Goal: Transaction & Acquisition: Purchase product/service

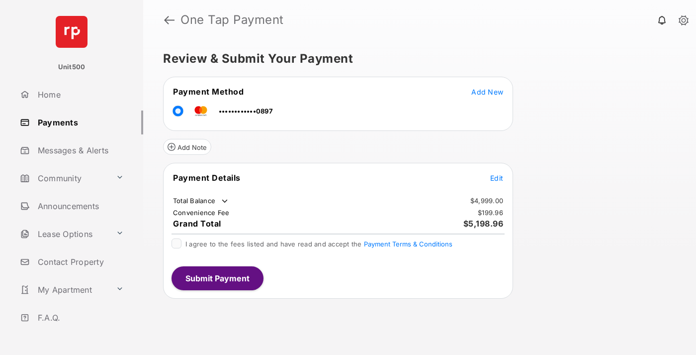
click at [497, 178] on span "Edit" at bounding box center [496, 178] width 13 height 8
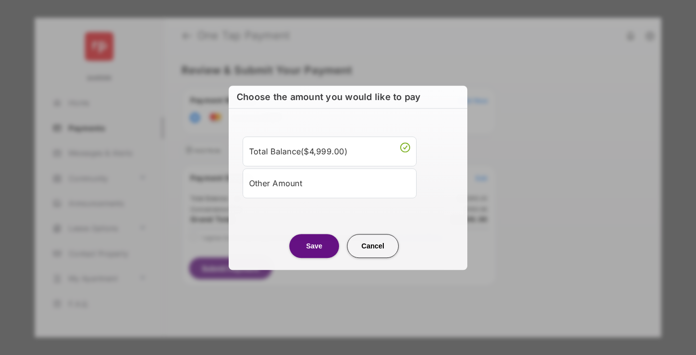
click at [330, 183] on div "Other Amount" at bounding box center [329, 183] width 161 height 17
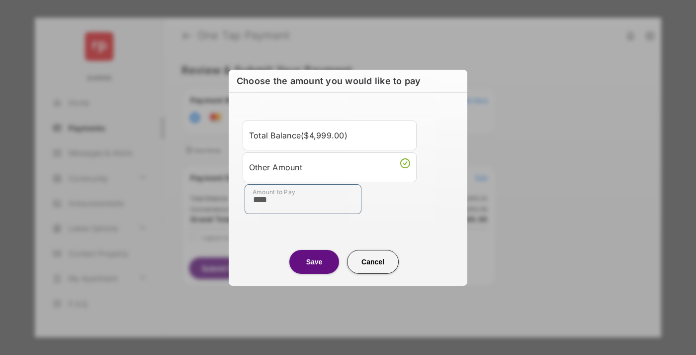
type input "****"
click at [314, 261] on button "Save" at bounding box center [314, 262] width 50 height 24
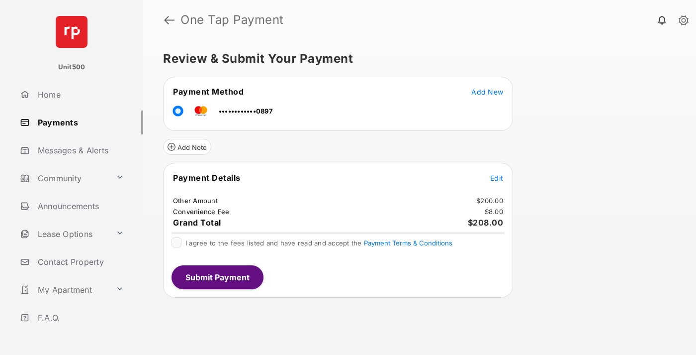
click at [497, 178] on span "Edit" at bounding box center [496, 178] width 13 height 8
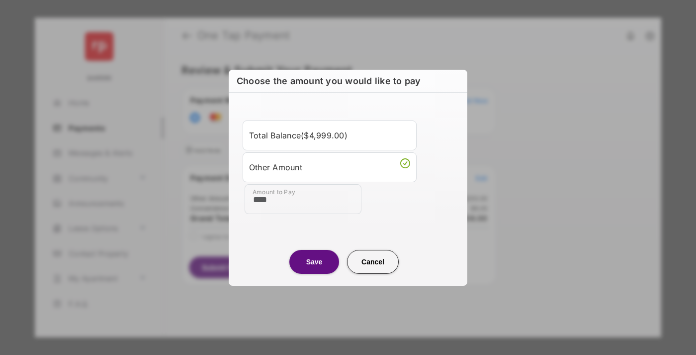
click at [314, 261] on button "Save" at bounding box center [314, 262] width 50 height 24
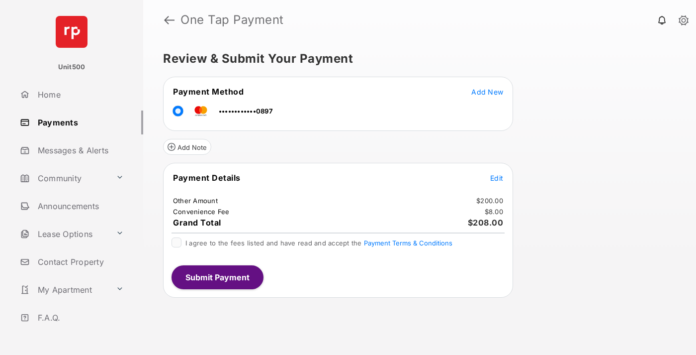
click at [217, 276] on button "Submit Payment" at bounding box center [218, 277] width 92 height 24
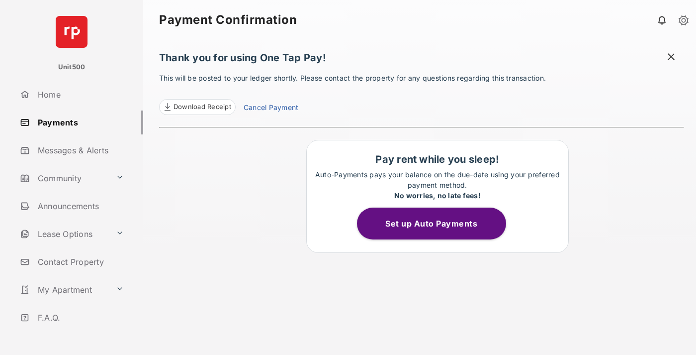
click at [197, 107] on span "Download Receipt" at bounding box center [203, 107] width 58 height 10
click at [671, 58] on span at bounding box center [671, 58] width 10 height 12
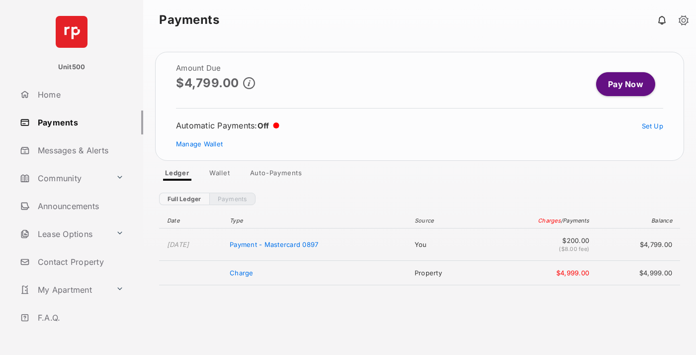
click at [199, 144] on link "Manage Wallet" at bounding box center [199, 144] width 47 height 8
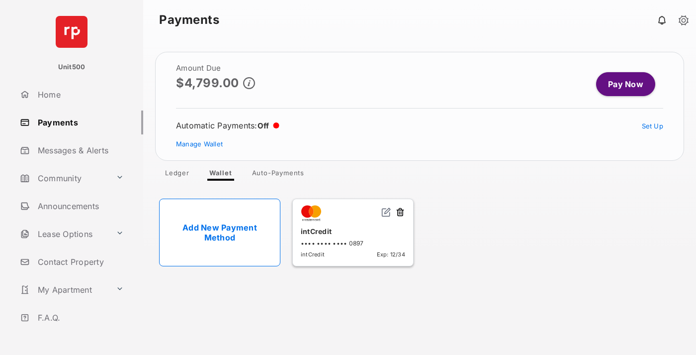
click at [400, 212] on button at bounding box center [400, 212] width 10 height 11
